Goal: Find specific page/section: Find specific page/section

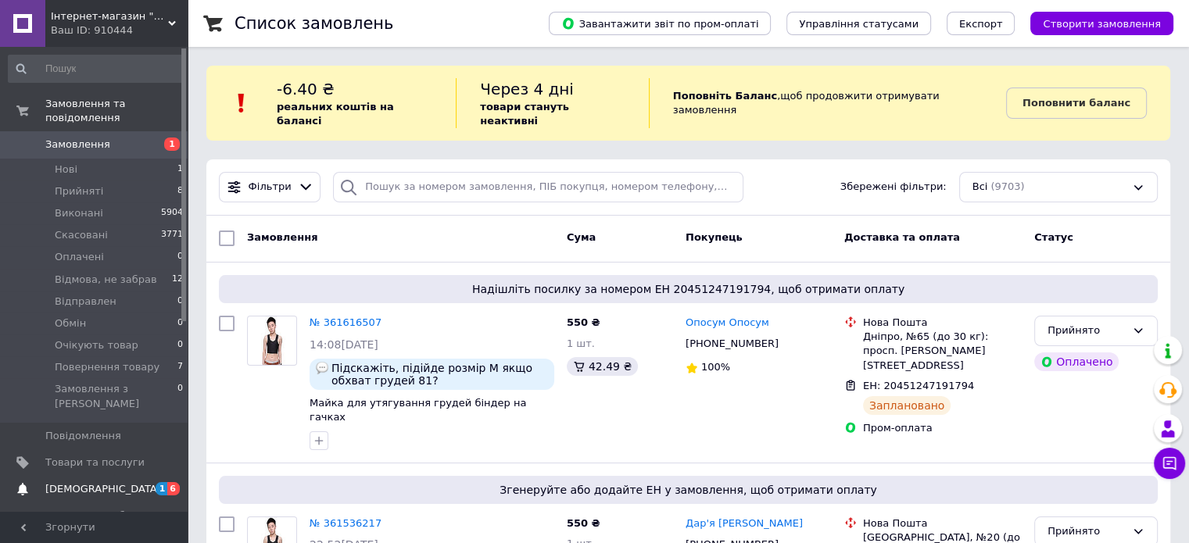
click at [78, 482] on span "[DEMOGRAPHIC_DATA]" at bounding box center [103, 489] width 116 height 14
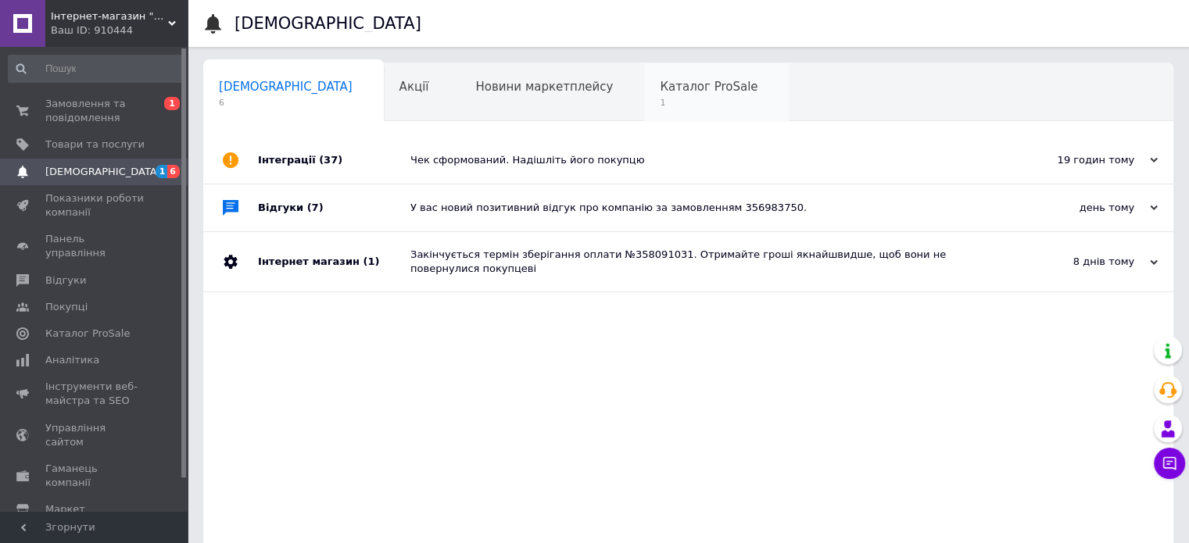
click at [660, 87] on span "Каталог ProSale" at bounding box center [709, 87] width 98 height 14
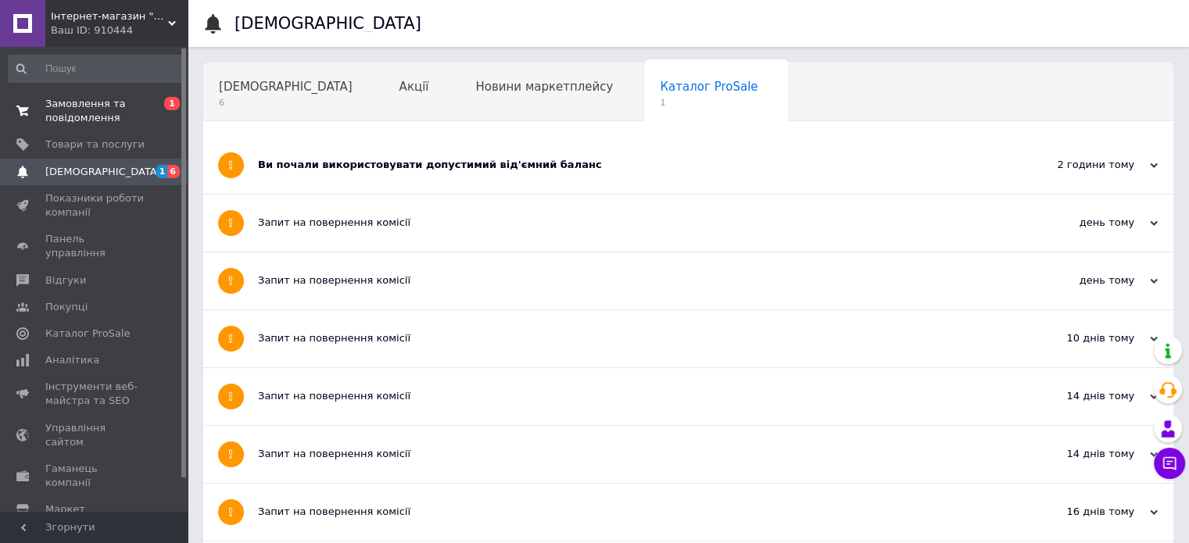
click at [107, 107] on span "Замовлення та повідомлення" at bounding box center [94, 111] width 99 height 28
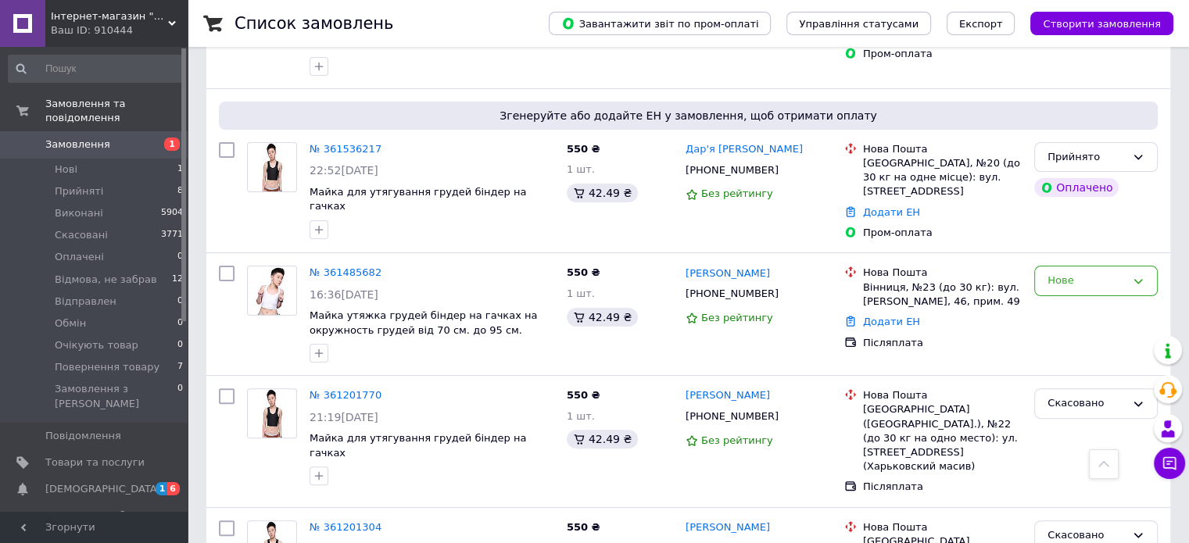
scroll to position [378, 0]
